Goal: Information Seeking & Learning: Learn about a topic

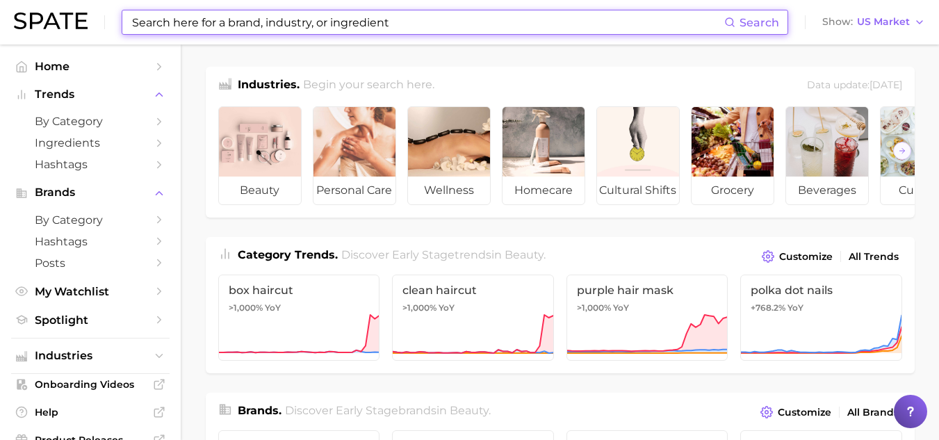
click at [203, 20] on input at bounding box center [428, 22] width 594 height 24
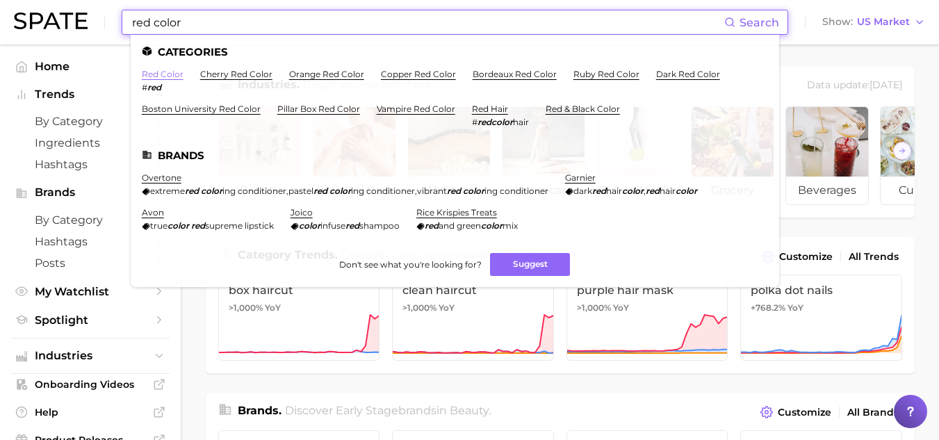
type input "red color"
click at [163, 74] on link "red color" at bounding box center [163, 74] width 42 height 10
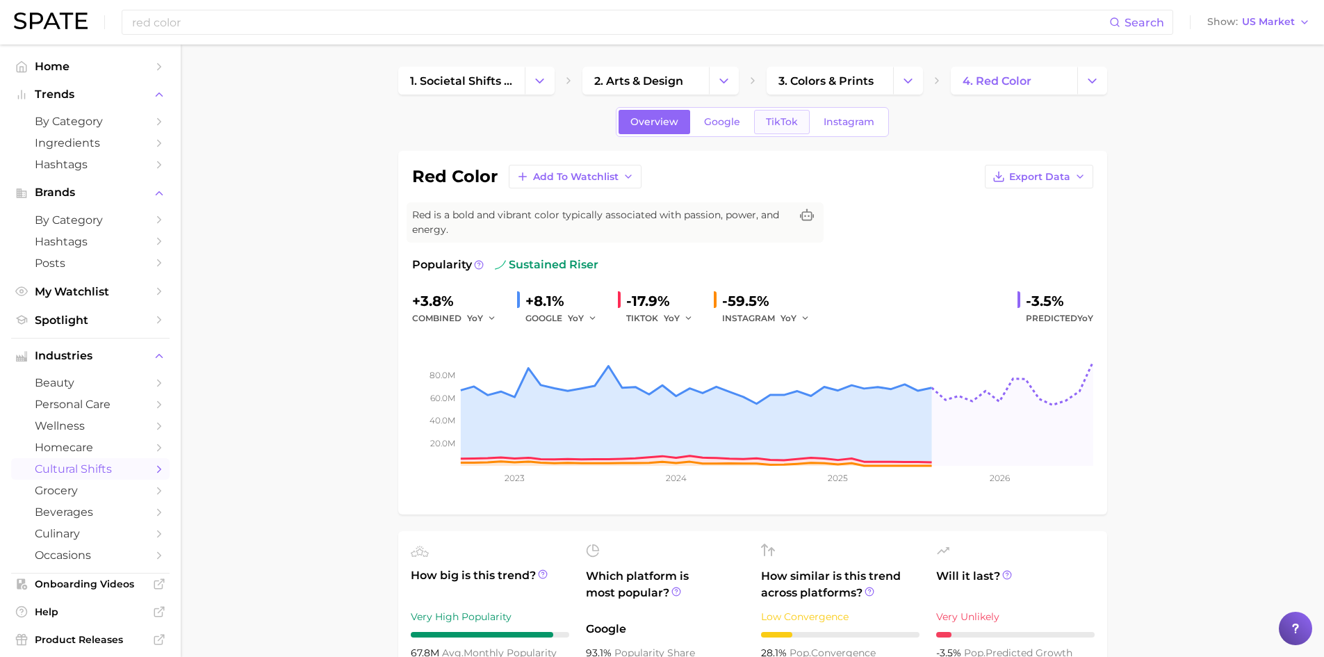
click at [776, 123] on span "TikTok" at bounding box center [782, 122] width 32 height 12
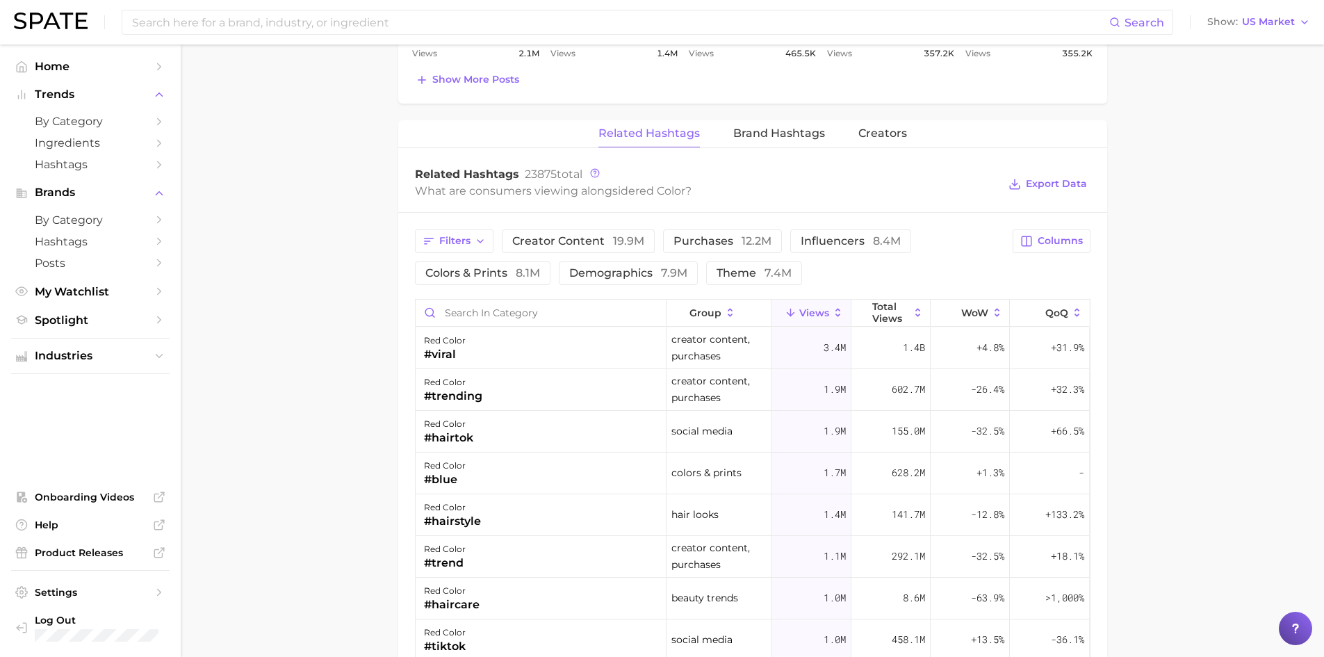
scroll to position [1004, 0]
click at [611, 315] on input "Search in category" at bounding box center [541, 312] width 250 height 26
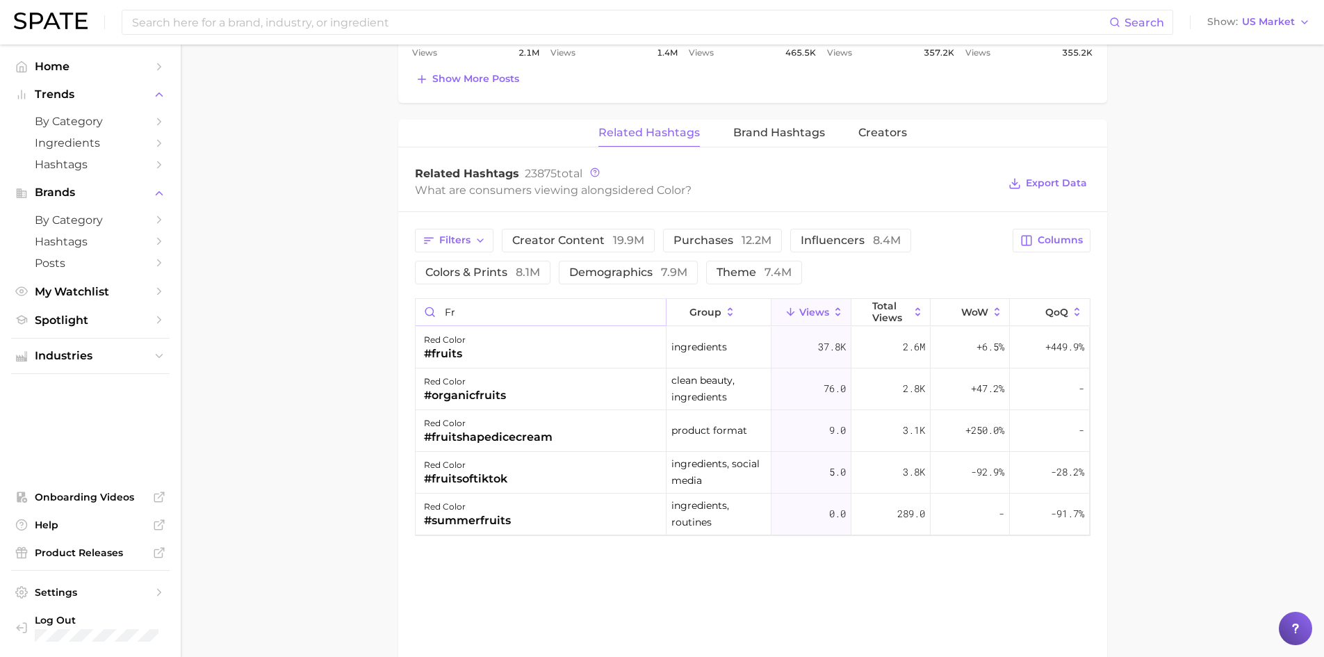
type input "f"
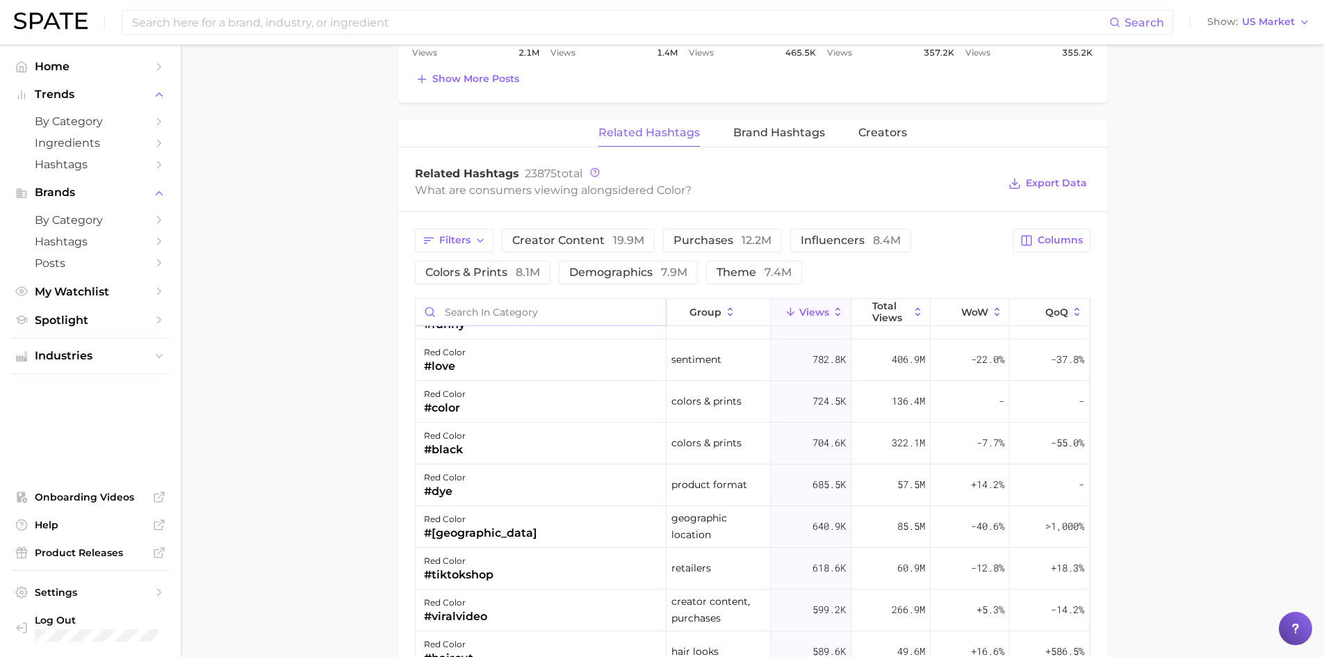
scroll to position [0, 0]
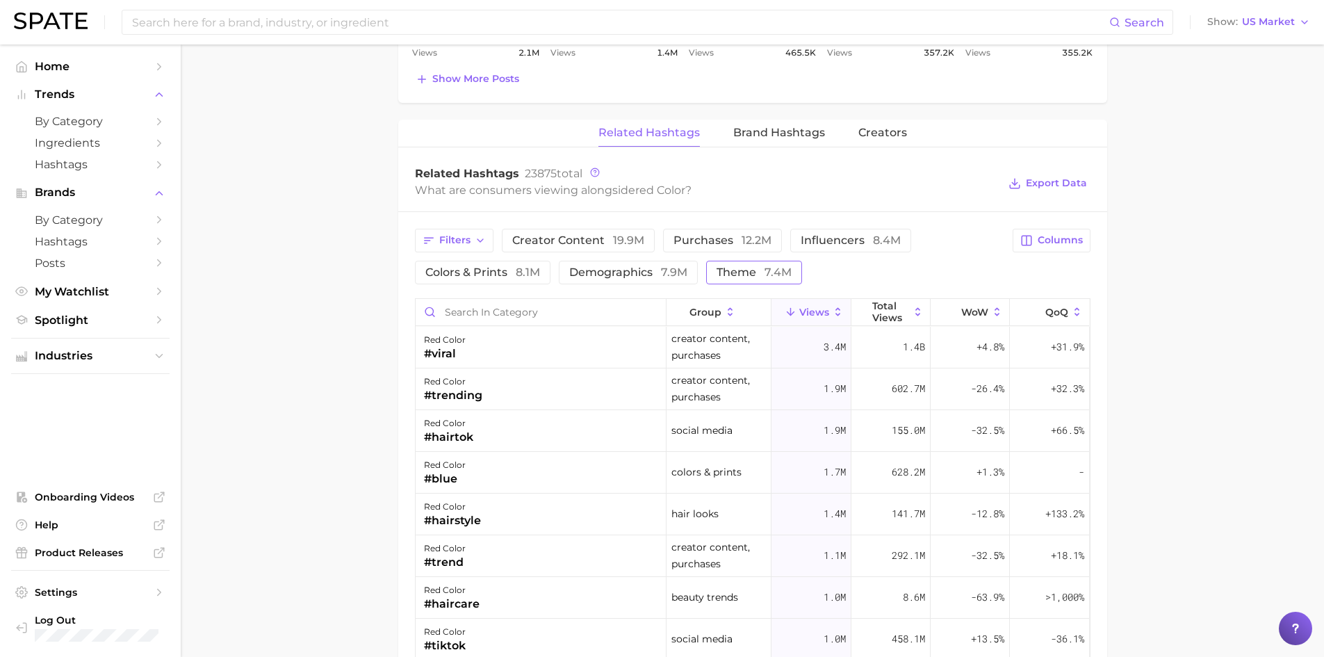
click at [764, 271] on span "theme 7.4m" at bounding box center [754, 272] width 75 height 11
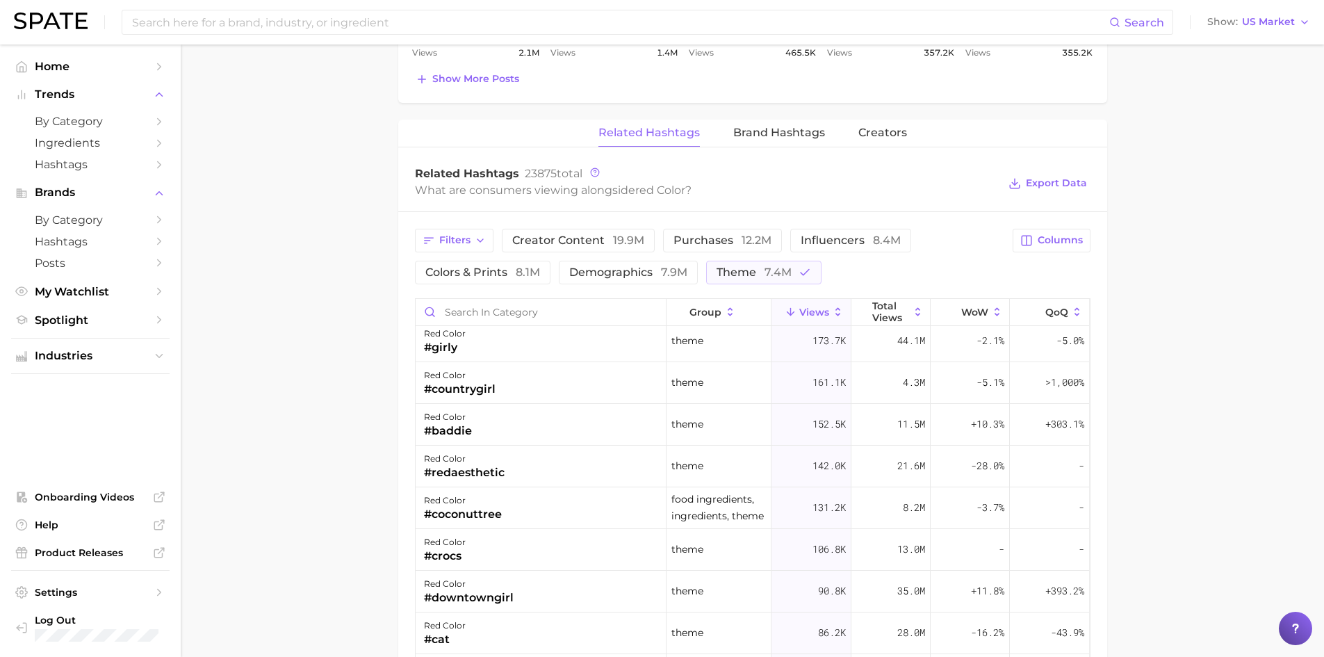
scroll to position [382, 0]
click at [797, 281] on button "theme 7.4m" at bounding box center [763, 273] width 115 height 24
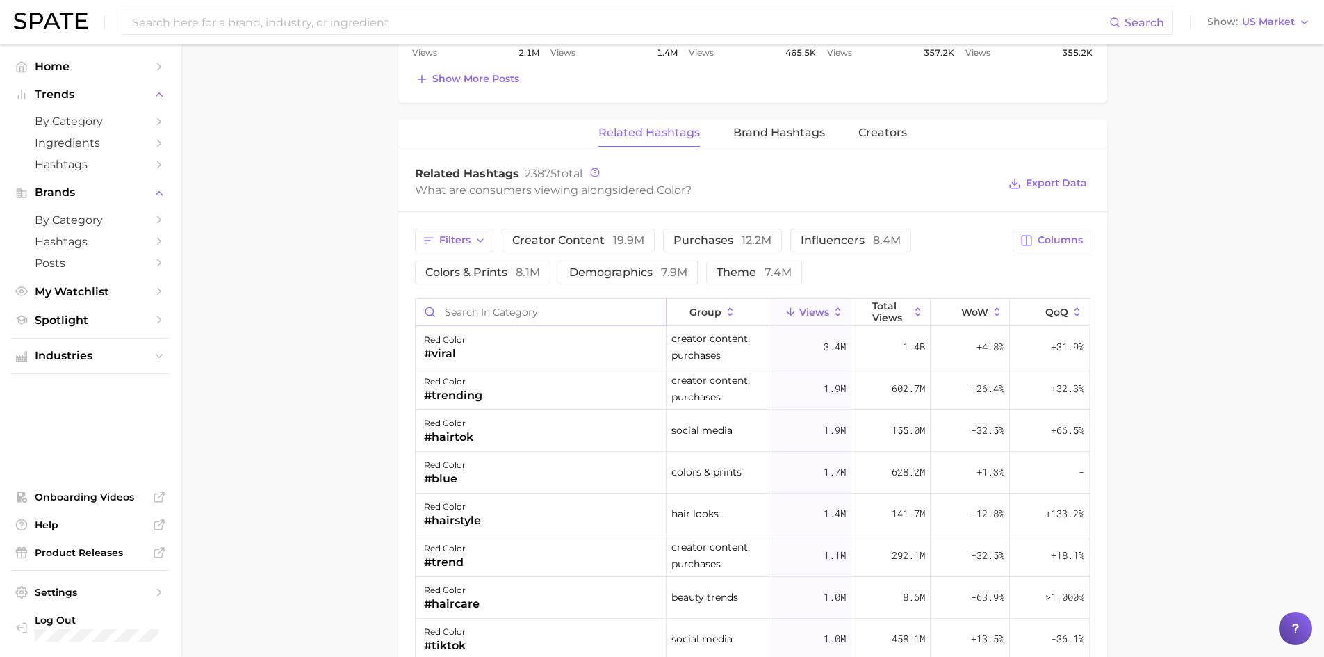
click at [511, 309] on input "Search in category" at bounding box center [541, 312] width 250 height 26
click at [478, 240] on polyline "button" at bounding box center [481, 240] width 6 height 3
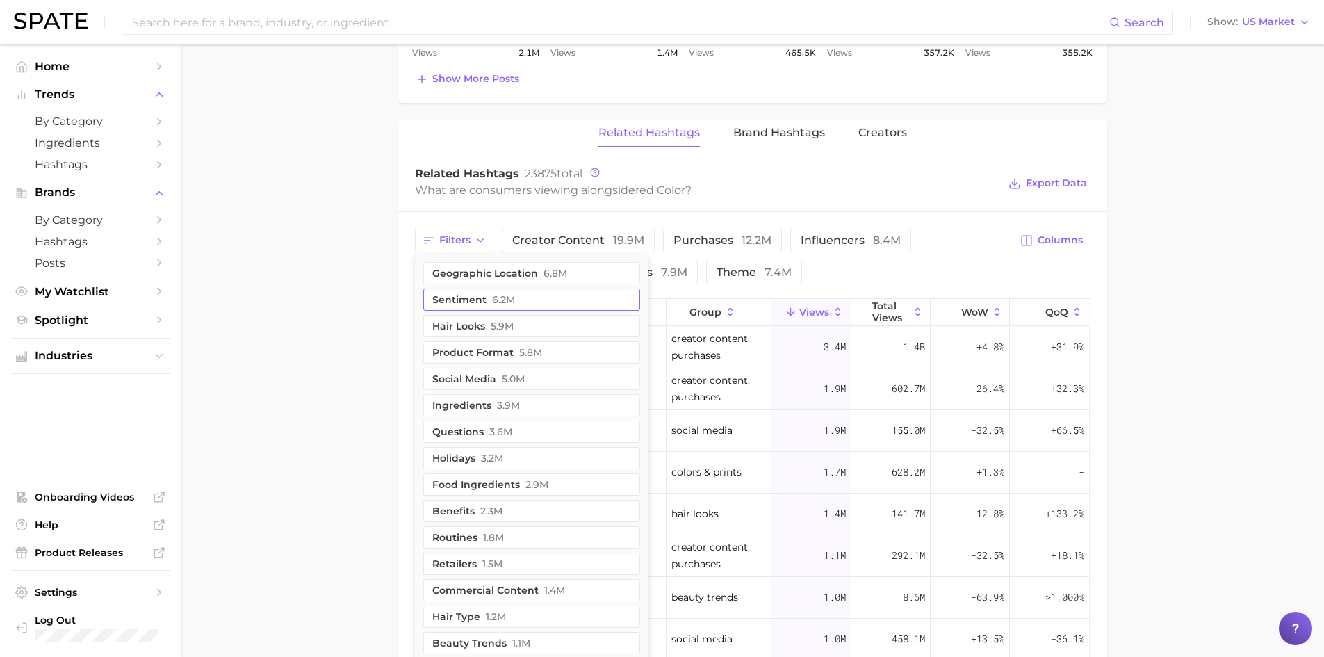
click at [485, 303] on button "sentiment 6.2m" at bounding box center [531, 299] width 217 height 22
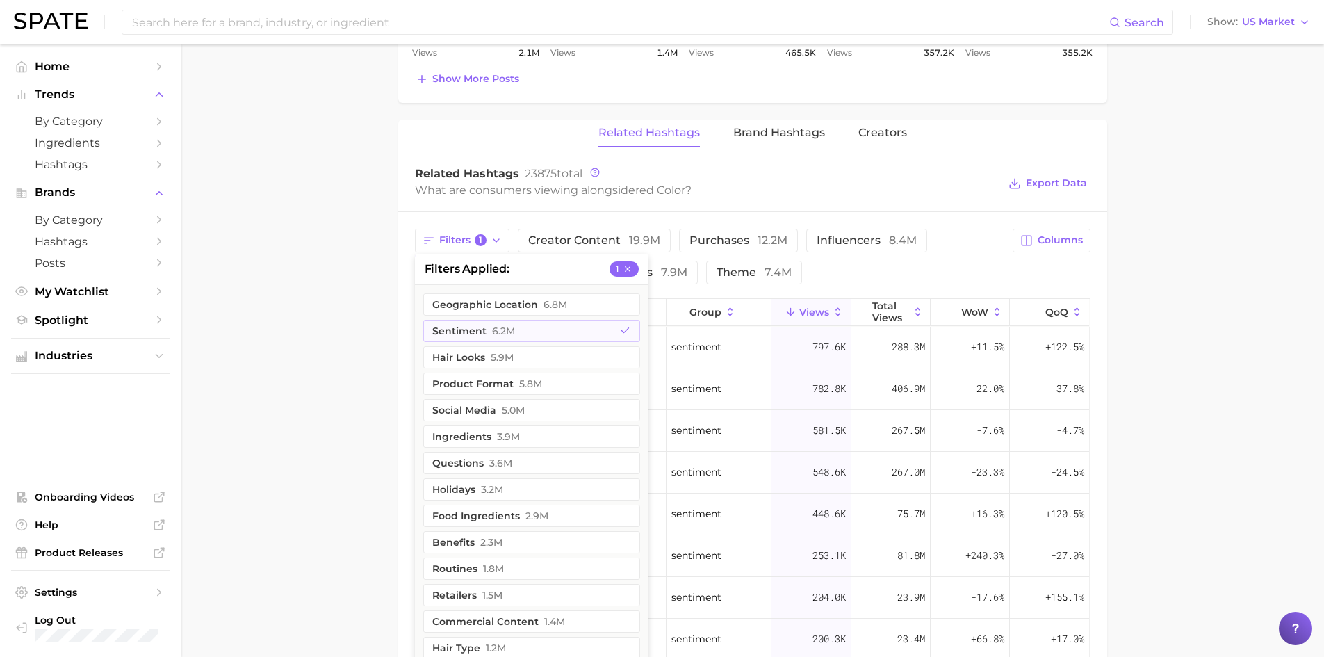
click at [343, 352] on main "1. societal shifts & culture 2. arts & design 3. colors & prints 4. red color O…" at bounding box center [752, 40] width 1143 height 2001
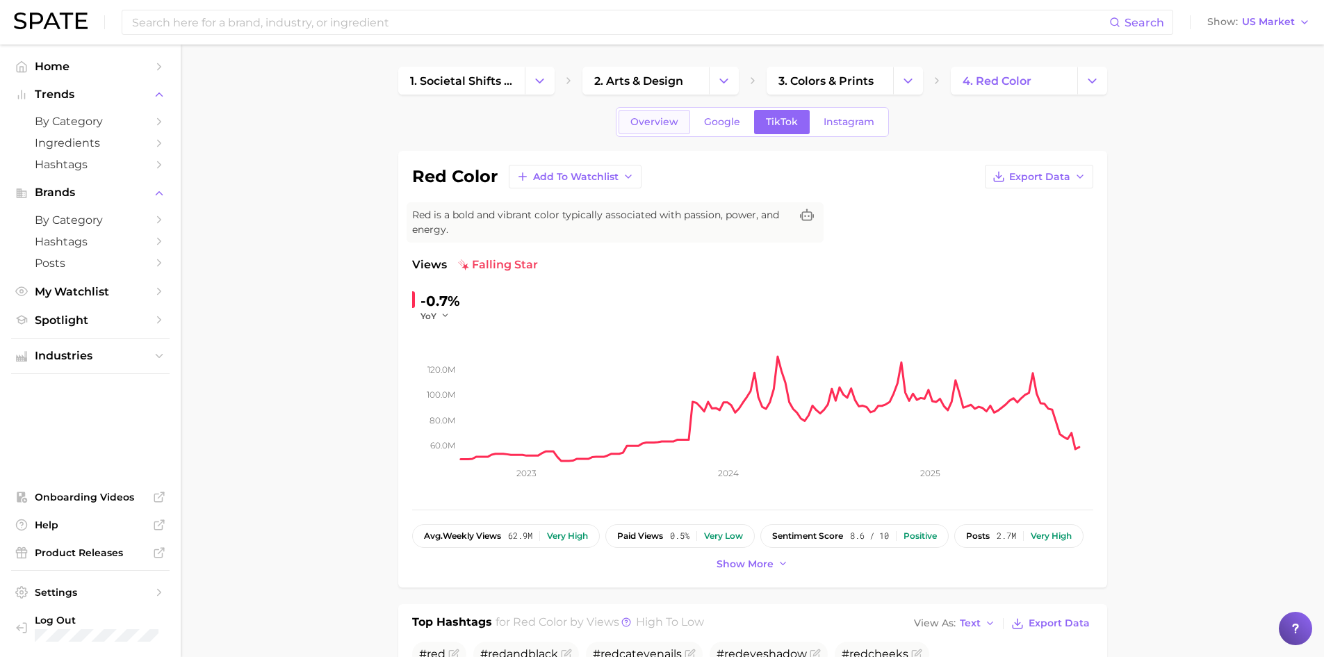
click at [659, 120] on span "Overview" at bounding box center [654, 122] width 48 height 12
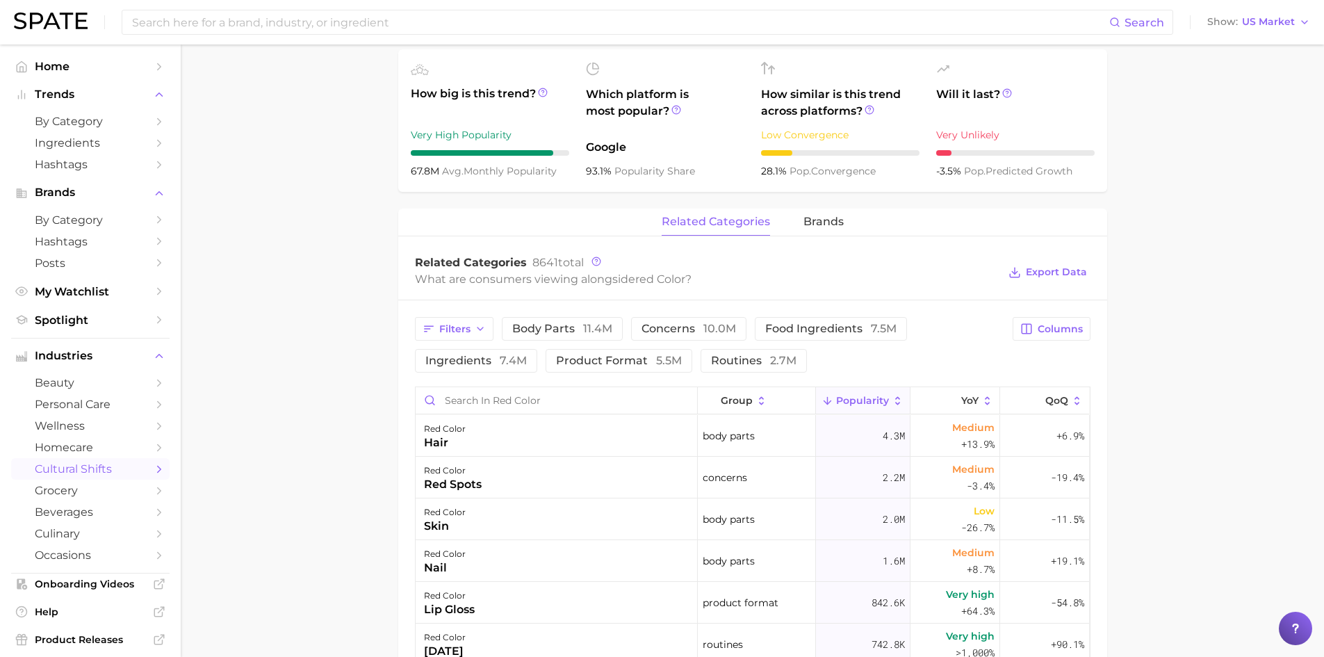
scroll to position [491, 0]
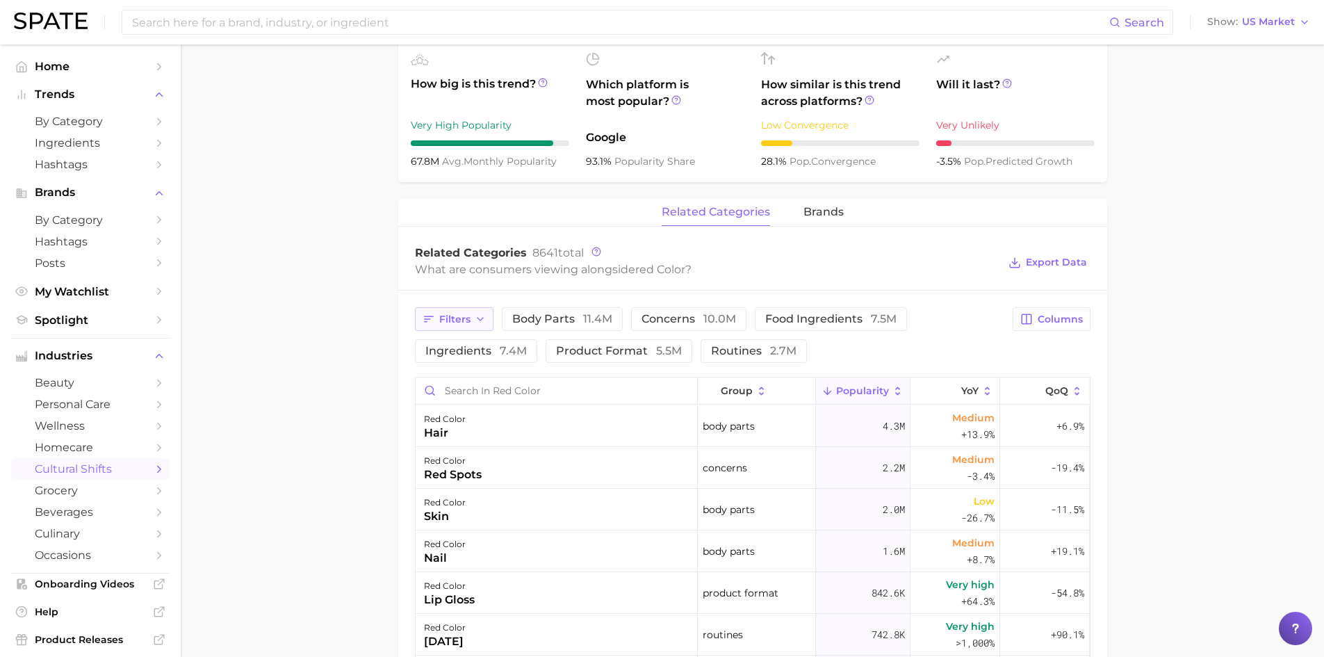
click at [472, 321] on button "Filters" at bounding box center [454, 319] width 79 height 24
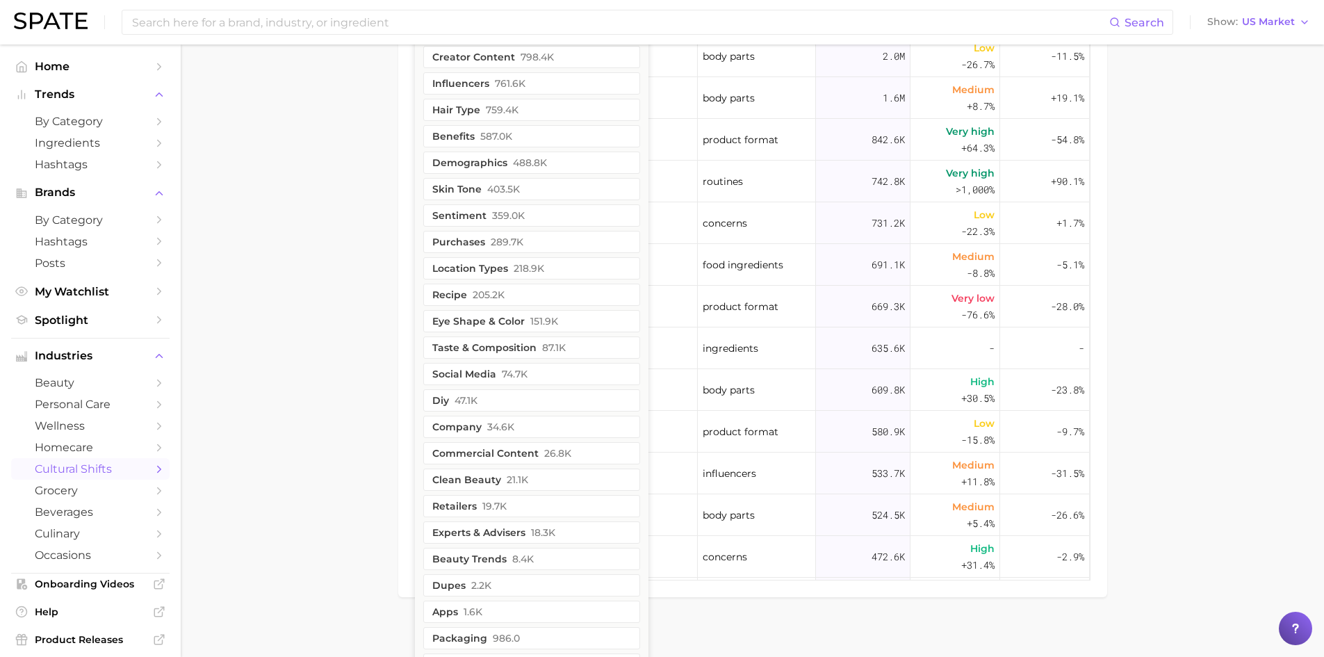
scroll to position [1051, 0]
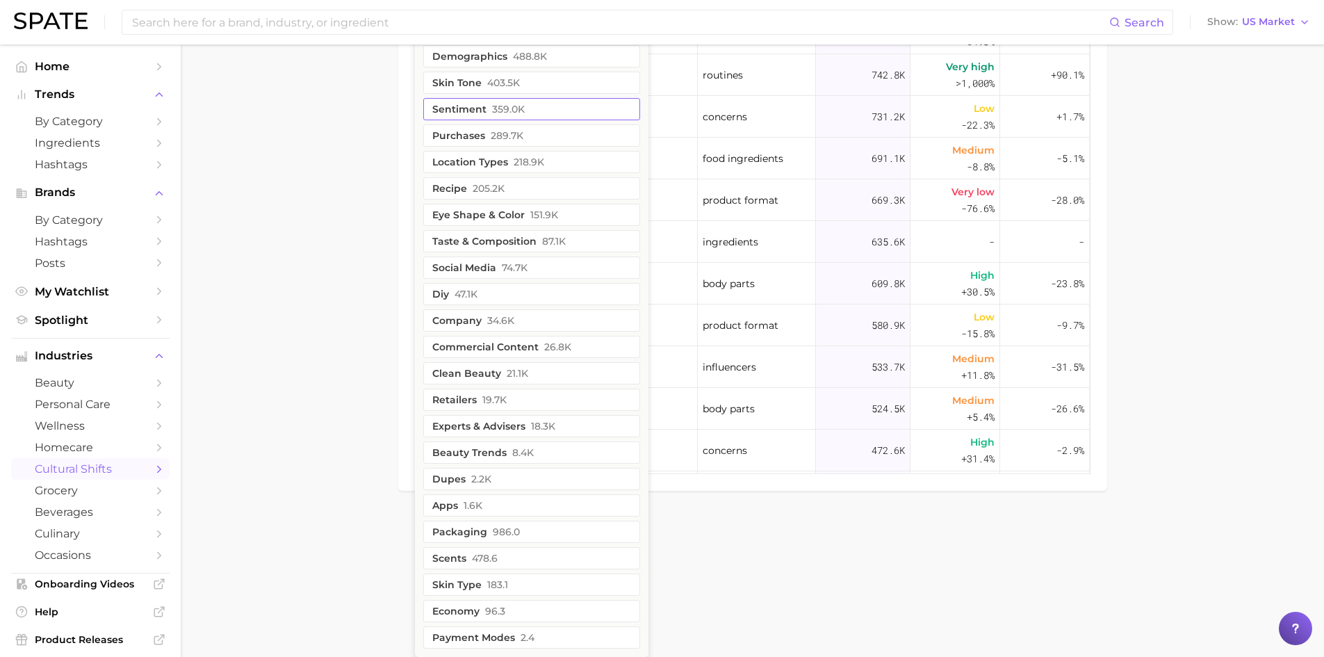
click at [525, 113] on button "sentiment 359.0k" at bounding box center [531, 109] width 217 height 22
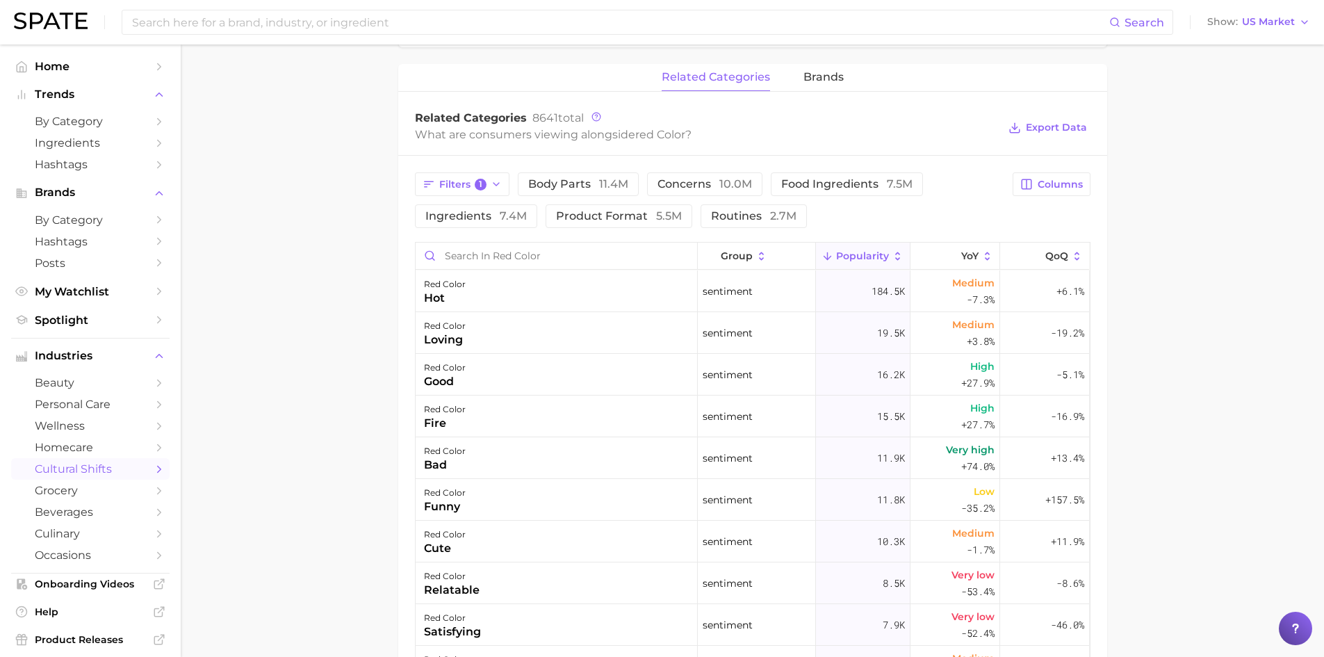
scroll to position [626, 0]
